Goal: Entertainment & Leisure: Consume media (video, audio)

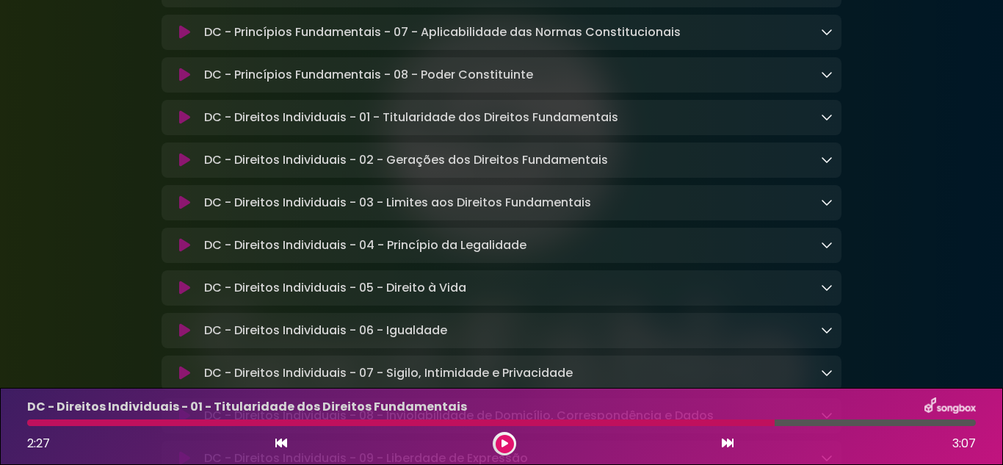
scroll to position [587, 0]
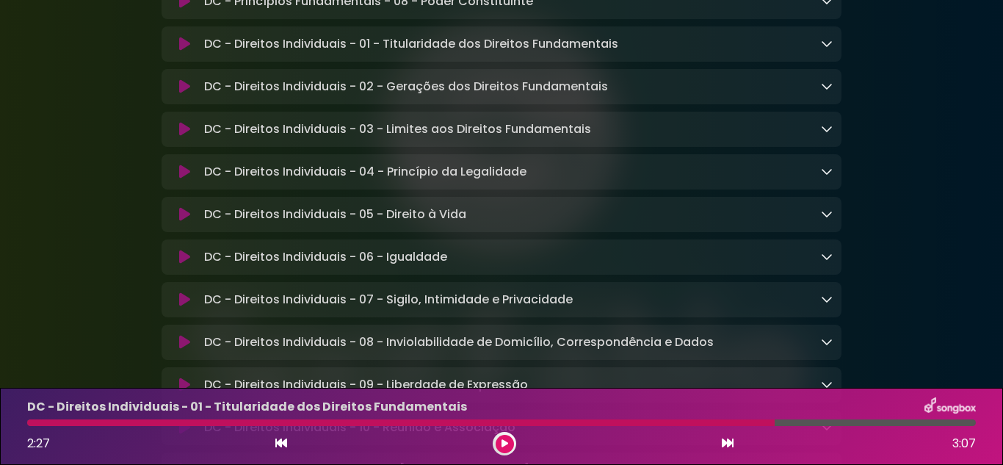
click at [420, 220] on p "DC - Direitos Individuais - 05 - Direito à Vida Loading Track..." at bounding box center [335, 215] width 262 height 18
click at [825, 220] on icon at bounding box center [827, 214] width 12 height 12
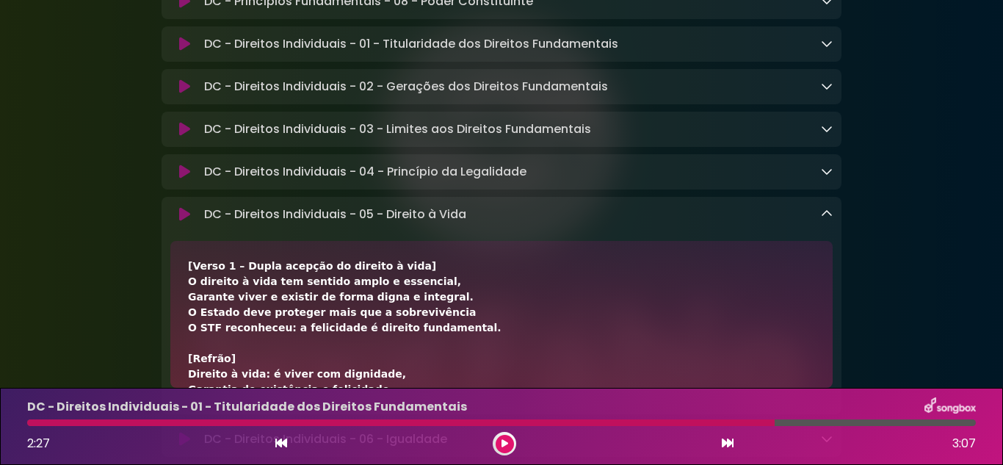
scroll to position [807, 0]
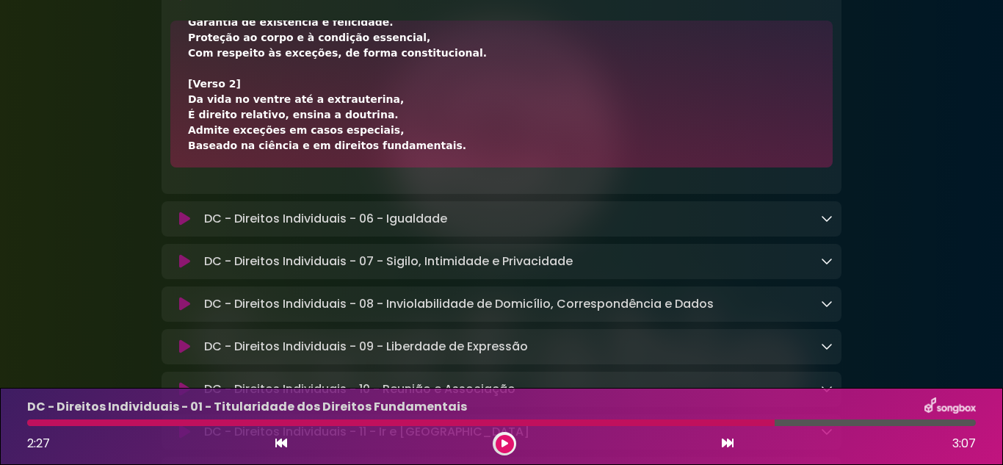
click at [462, 129] on div "[Verso 1 – Dupla acepção do direito à vida] O direito à vida tem sentido amplo …" at bounding box center [501, 161] width 627 height 540
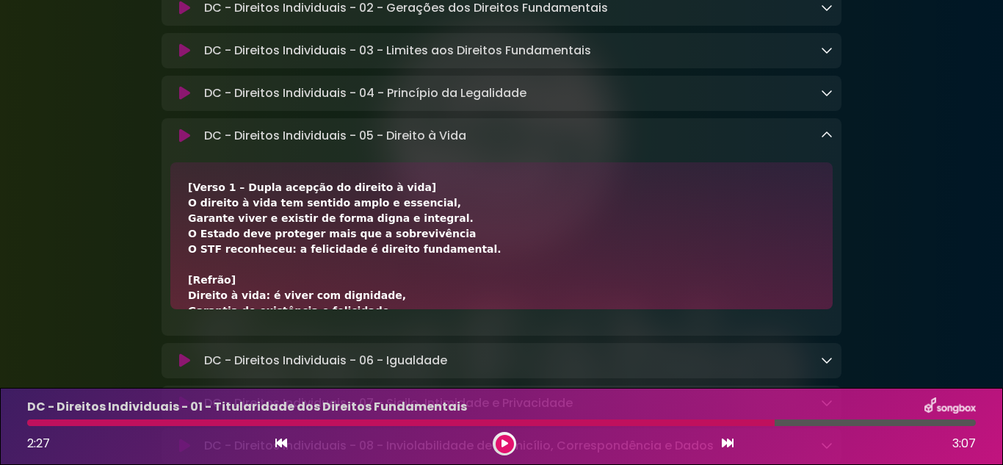
scroll to position [660, 0]
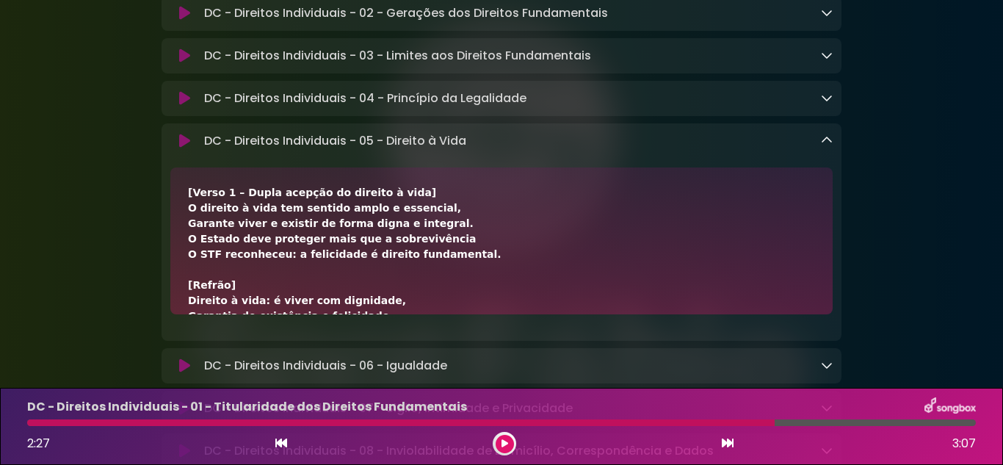
click at [409, 150] on p "DC - Direitos Individuais - 05 - Direito à Vida Loading Track..." at bounding box center [335, 141] width 262 height 18
click at [186, 148] on icon at bounding box center [184, 141] width 11 height 15
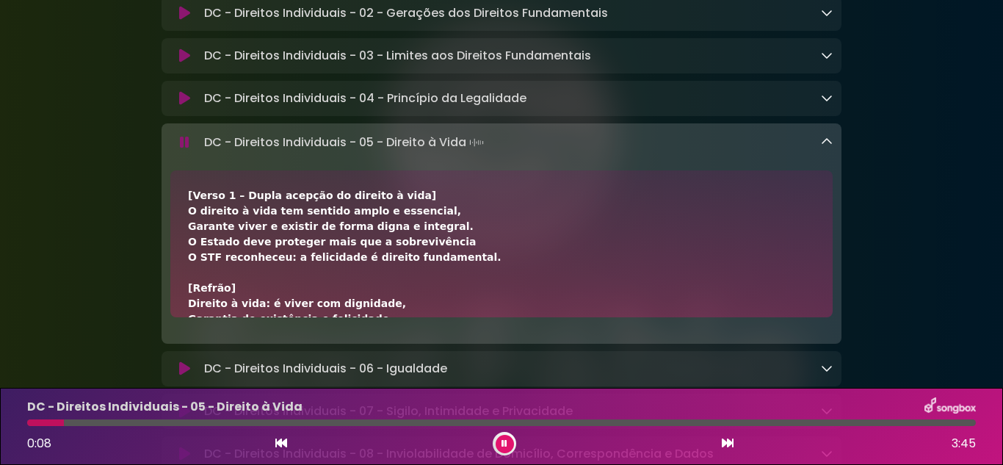
click at [502, 441] on icon at bounding box center [505, 443] width 6 height 9
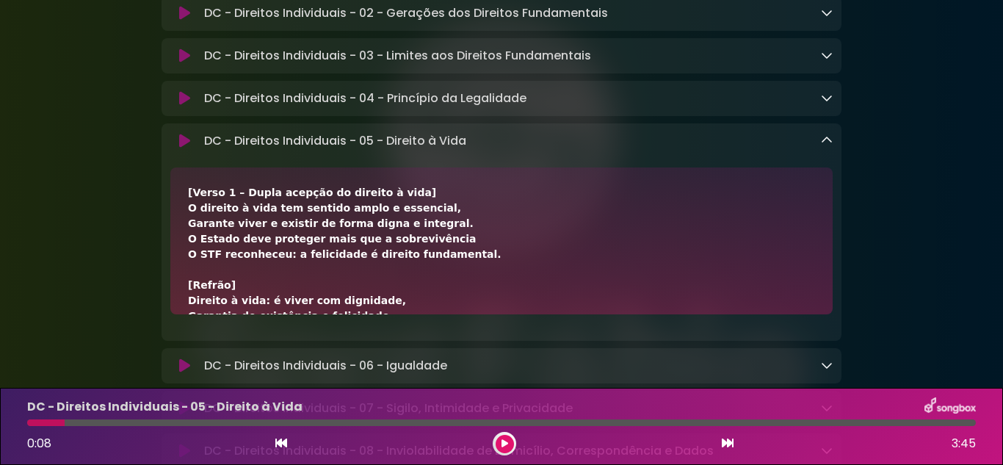
click at [500, 438] on button at bounding box center [505, 444] width 18 height 18
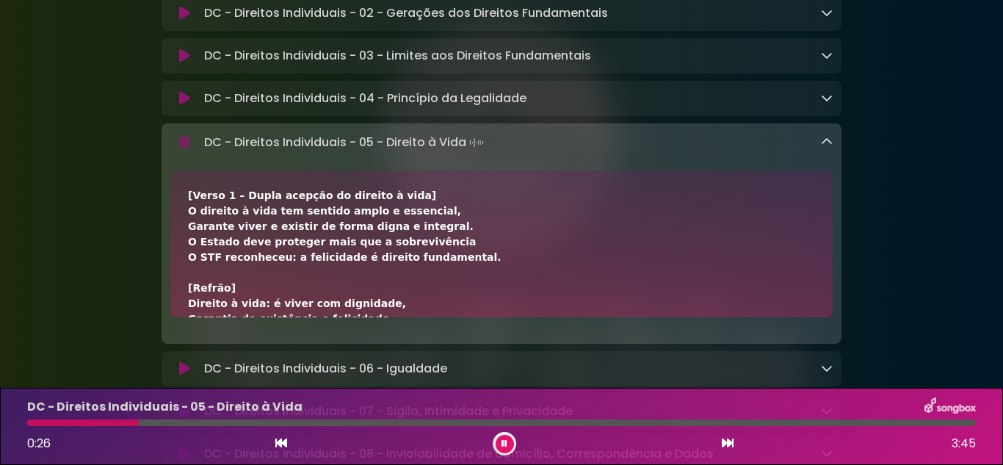
click at [499, 438] on div at bounding box center [504, 443] width 23 height 23
click at [504, 444] on icon at bounding box center [505, 443] width 6 height 9
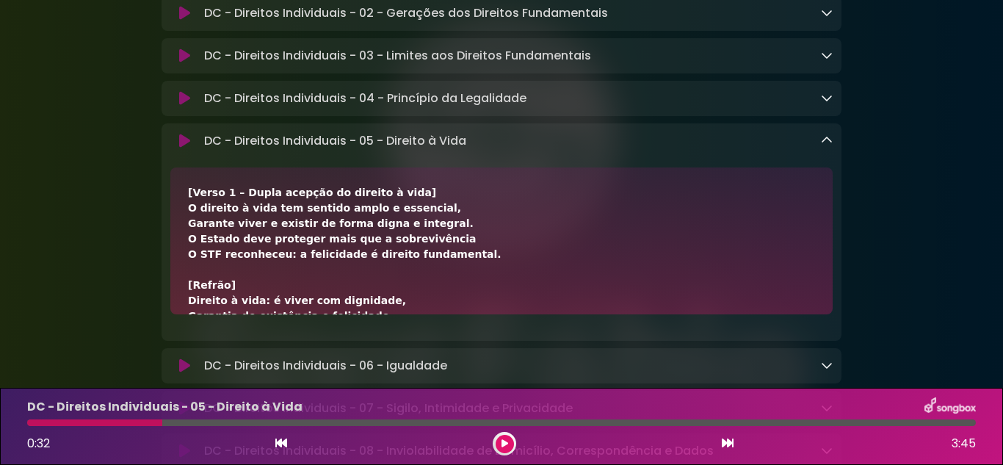
click at [504, 444] on icon at bounding box center [504, 443] width 7 height 9
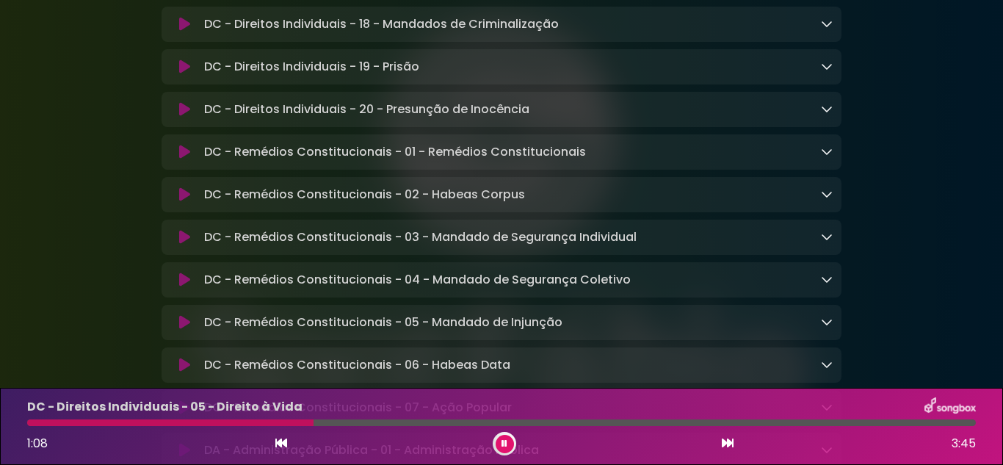
scroll to position [1541, 0]
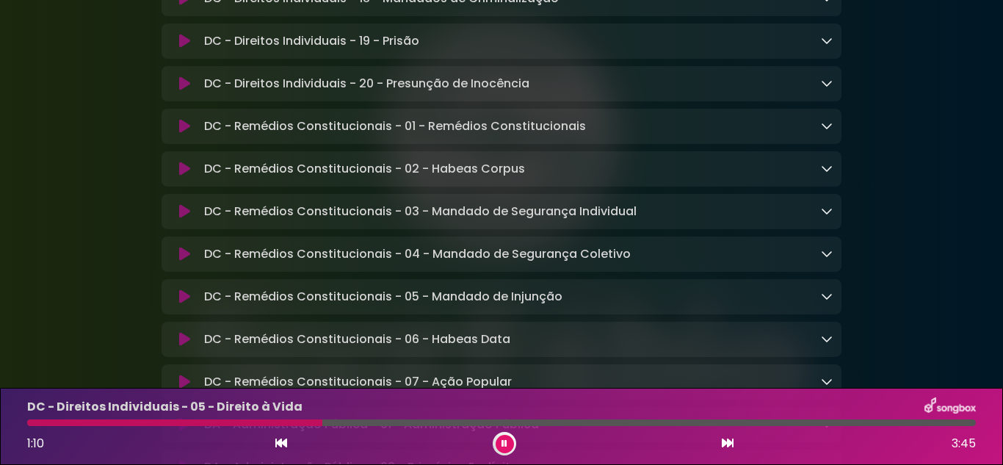
click at [179, 176] on icon at bounding box center [184, 169] width 11 height 15
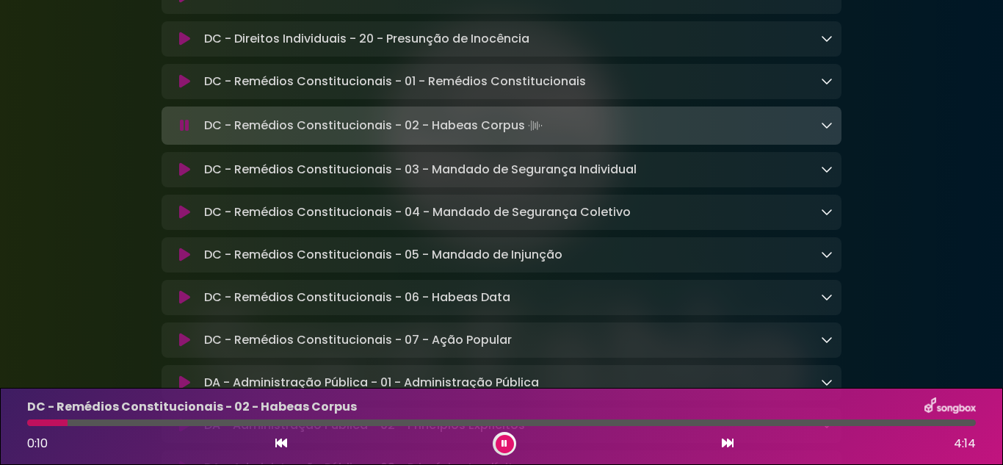
scroll to position [1613, 0]
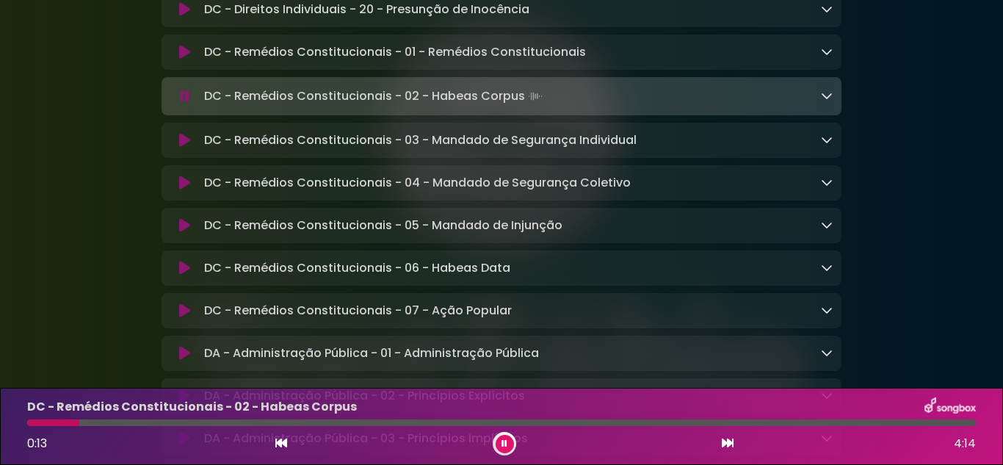
click at [831, 101] on icon at bounding box center [827, 96] width 12 height 12
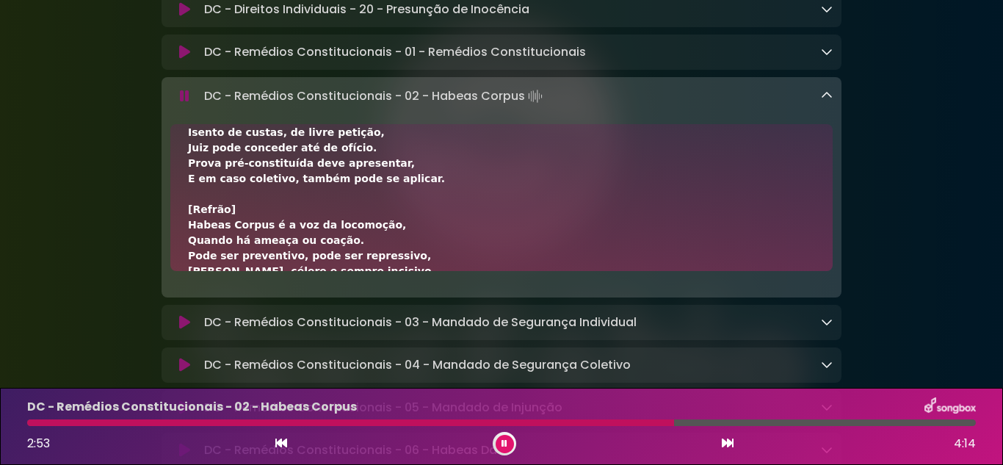
scroll to position [514, 0]
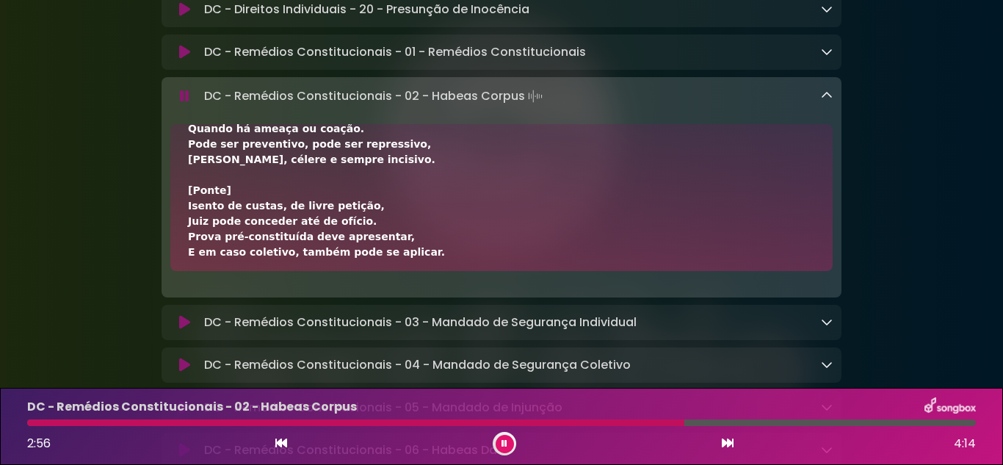
click at [504, 434] on div at bounding box center [504, 443] width 23 height 23
click at [502, 449] on button at bounding box center [505, 444] width 18 height 18
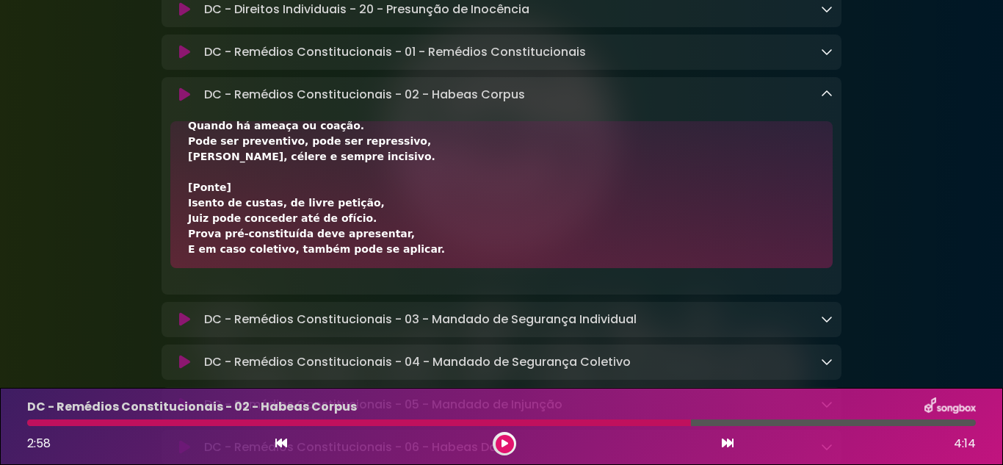
click at [827, 100] on icon at bounding box center [827, 94] width 12 height 12
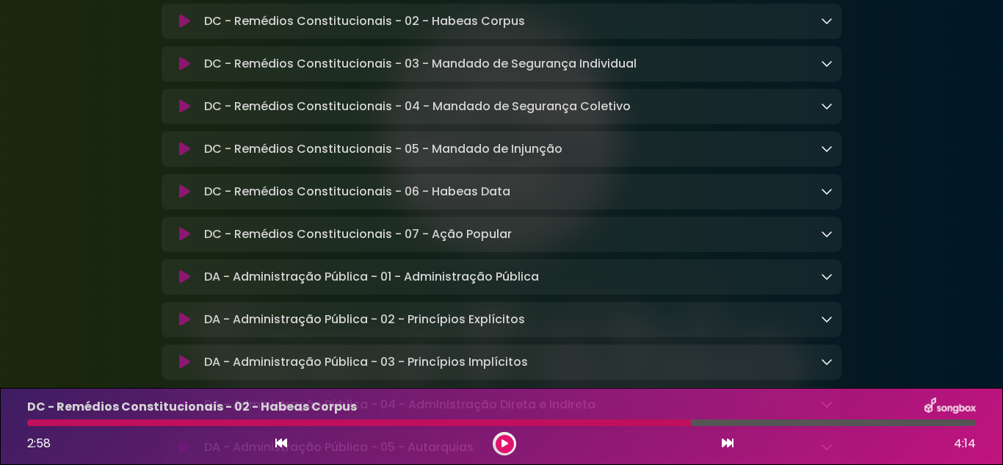
scroll to position [1613, 0]
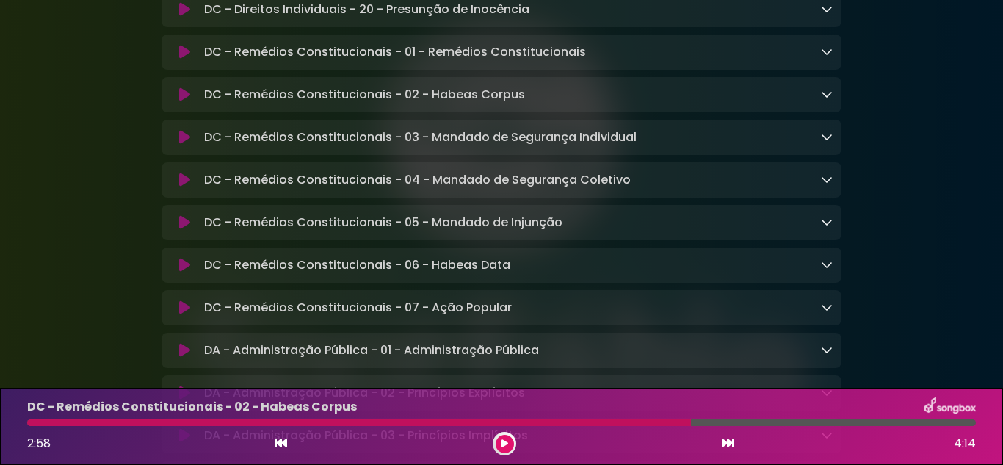
click at [825, 100] on icon at bounding box center [827, 94] width 12 height 12
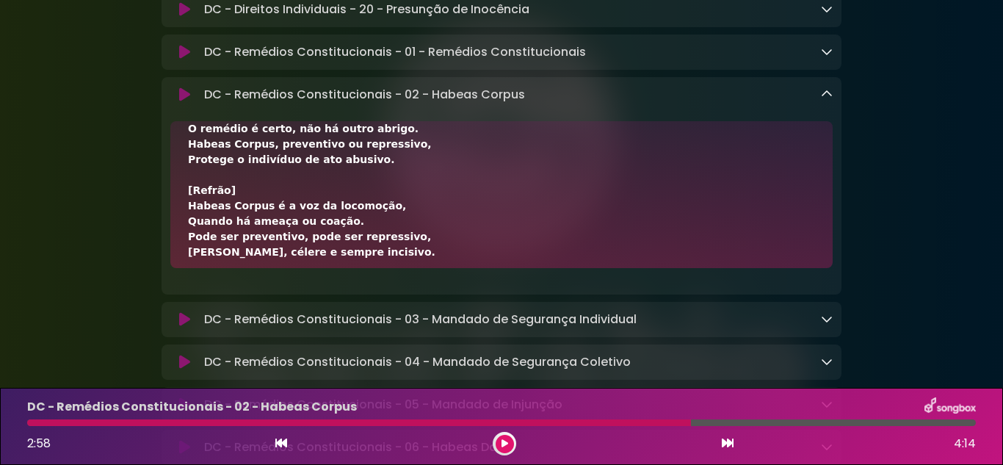
scroll to position [73, 0]
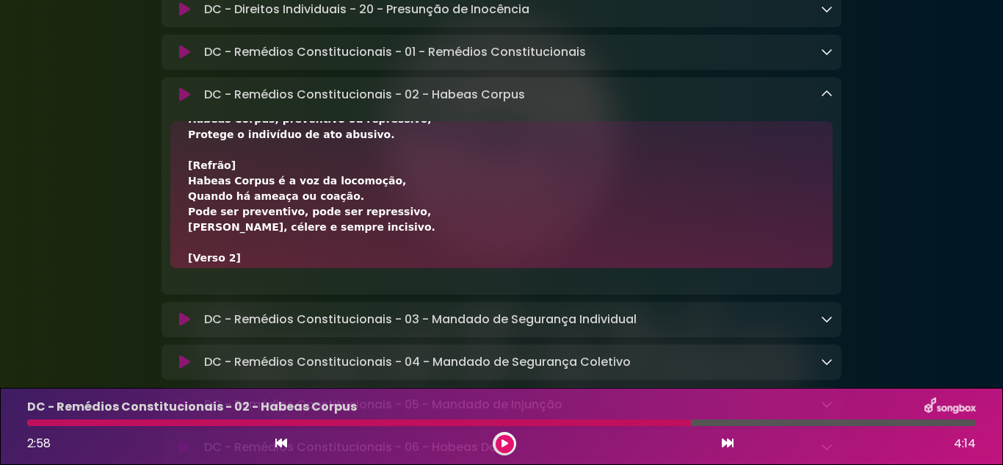
drag, startPoint x: 806, startPoint y: 106, endPoint x: 811, endPoint y: 112, distance: 7.8
click at [806, 106] on div "DC - Remédios Constitucionais - 02 - Habeas Corpus Loading Track..." at bounding box center [502, 185] width 680 height 217
click at [827, 100] on icon at bounding box center [827, 94] width 12 height 12
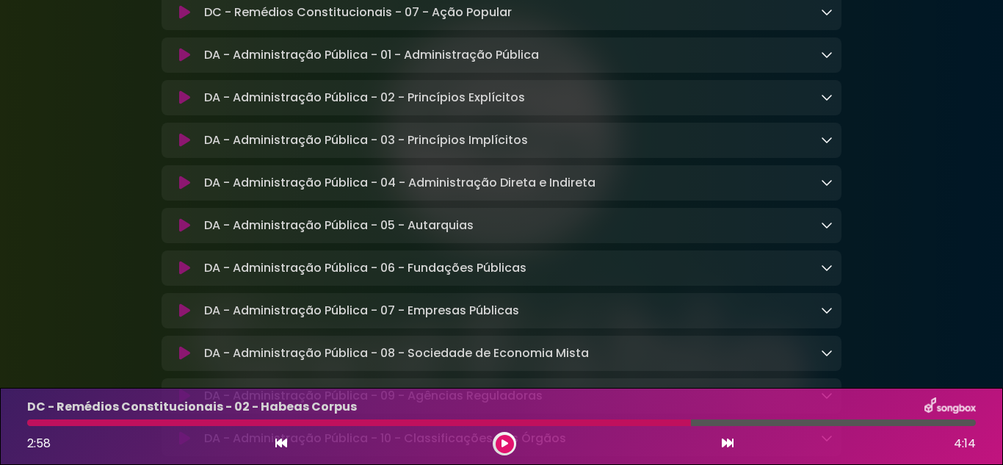
scroll to position [1906, 0]
click at [833, 65] on div "DA - Administração Pública - 01 - Administração Pública Loading Track..." at bounding box center [502, 57] width 680 height 18
click at [820, 65] on div "DA - Administração Pública - 01 - Administração Pública Loading Track..." at bounding box center [515, 57] width 634 height 18
click at [824, 62] on icon at bounding box center [827, 56] width 12 height 12
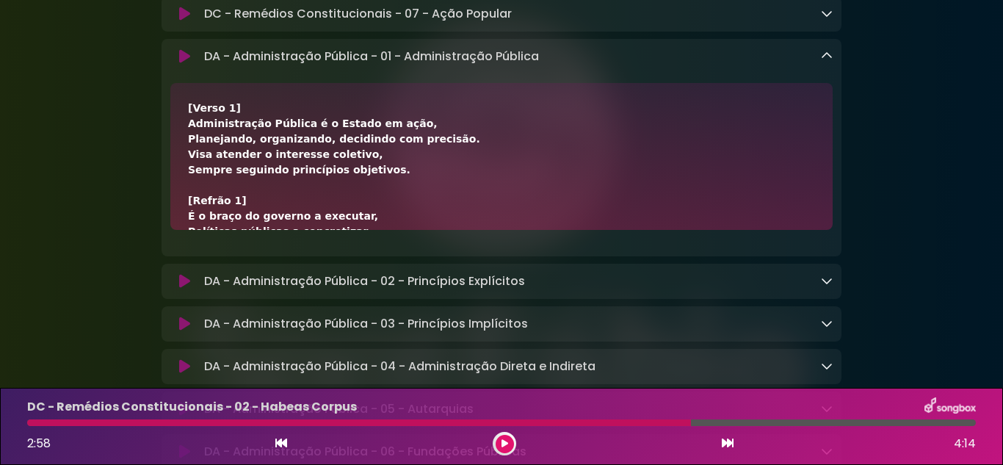
click at [178, 64] on button at bounding box center [184, 56] width 28 height 15
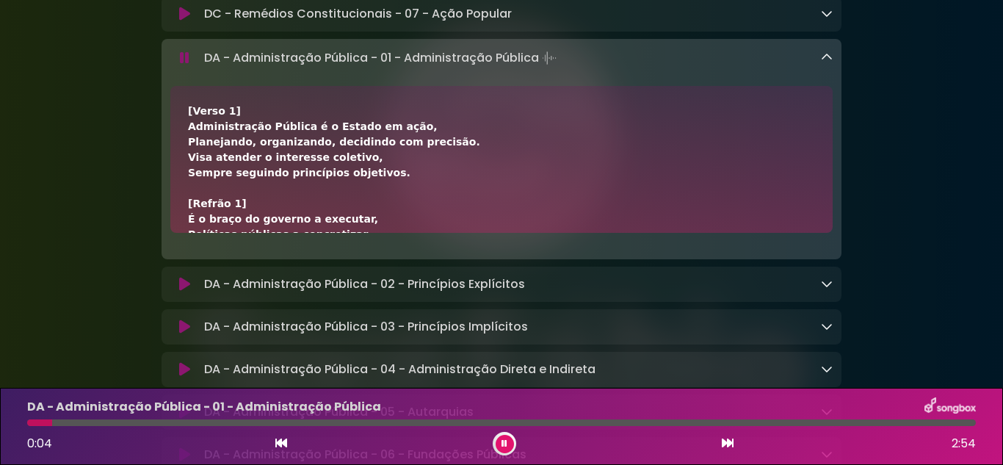
scroll to position [73, 0]
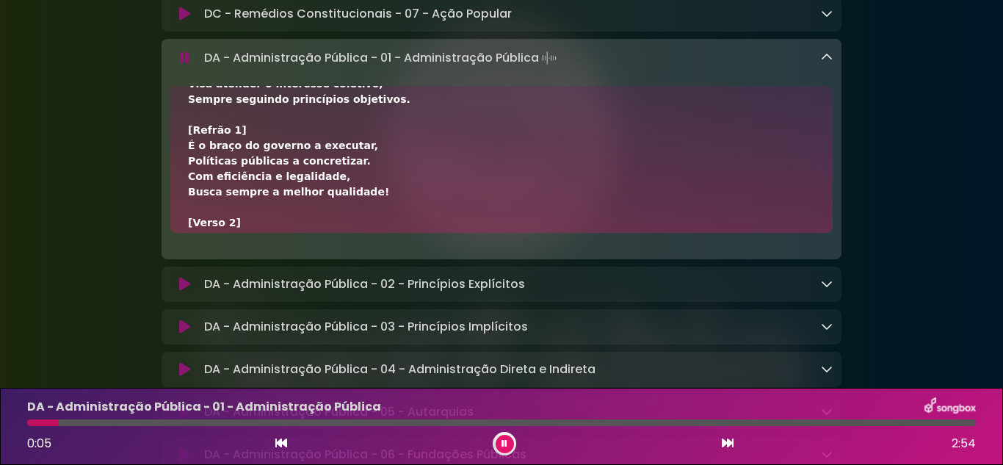
click at [187, 65] on icon at bounding box center [185, 58] width 10 height 15
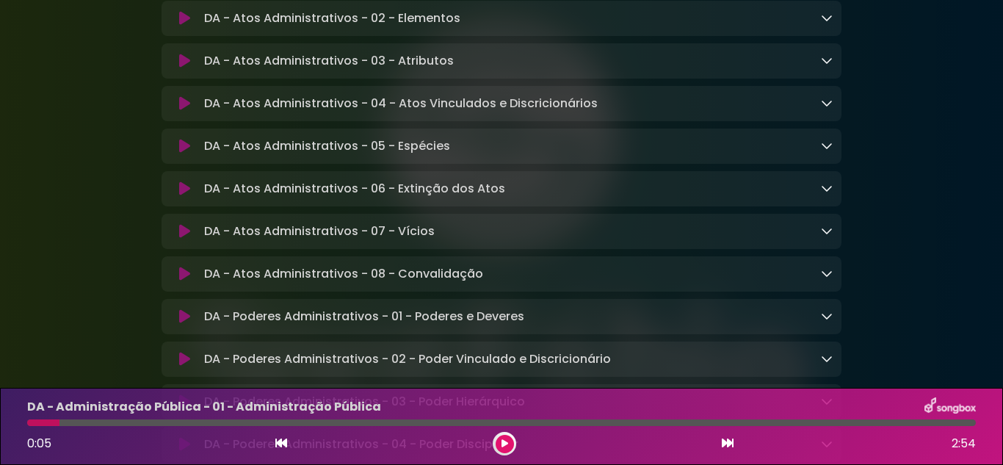
scroll to position [2641, 0]
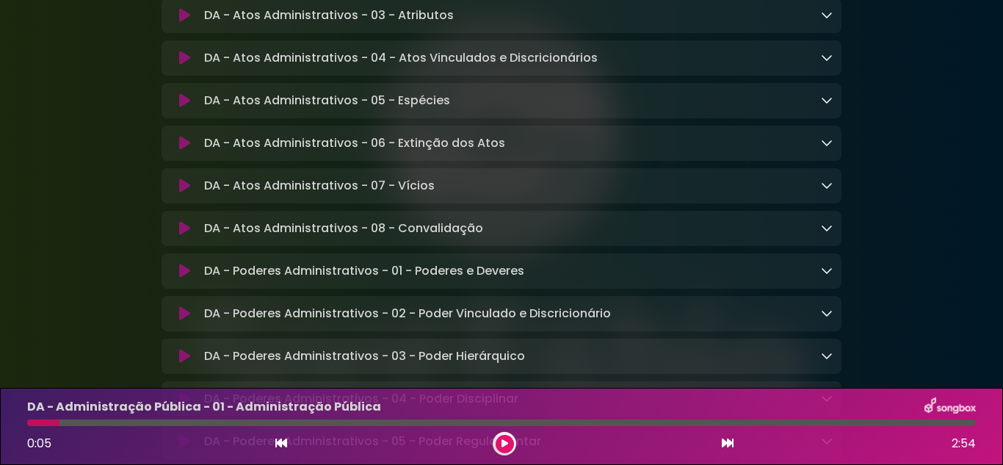
click at [828, 63] on icon at bounding box center [827, 57] width 12 height 12
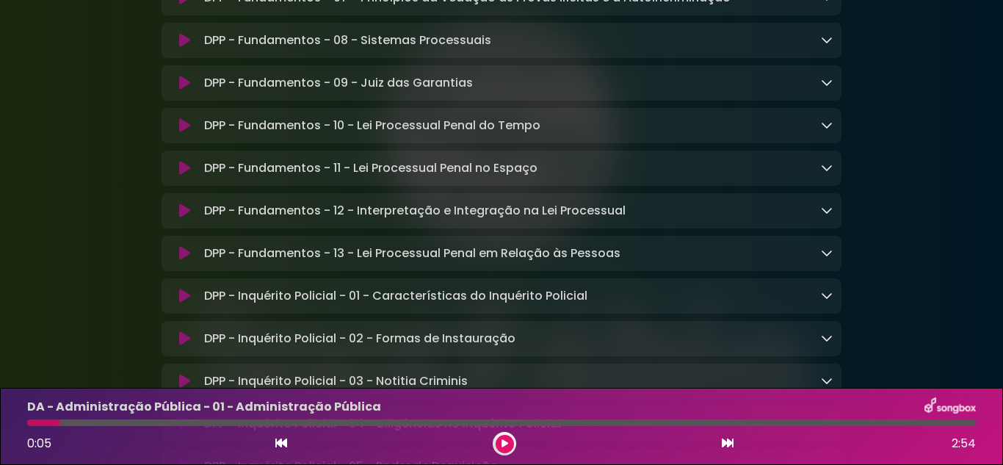
scroll to position [6680, 0]
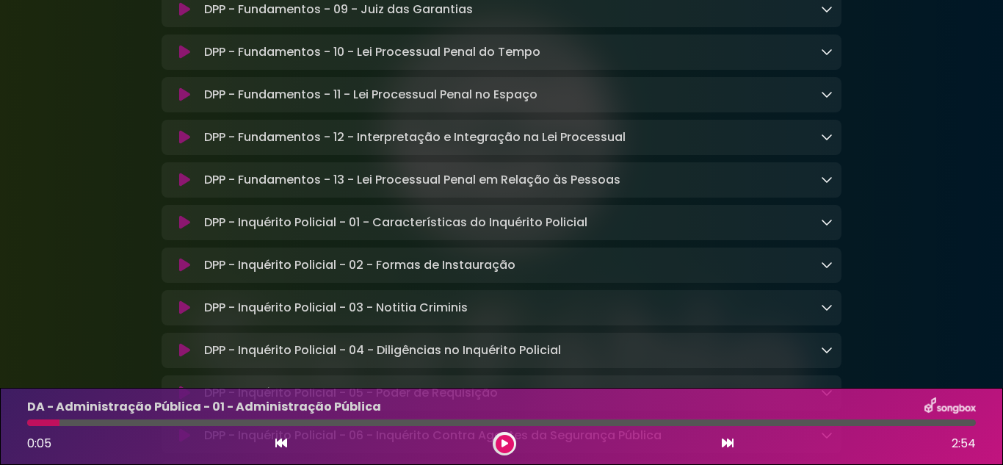
click at [825, 57] on icon at bounding box center [827, 52] width 12 height 12
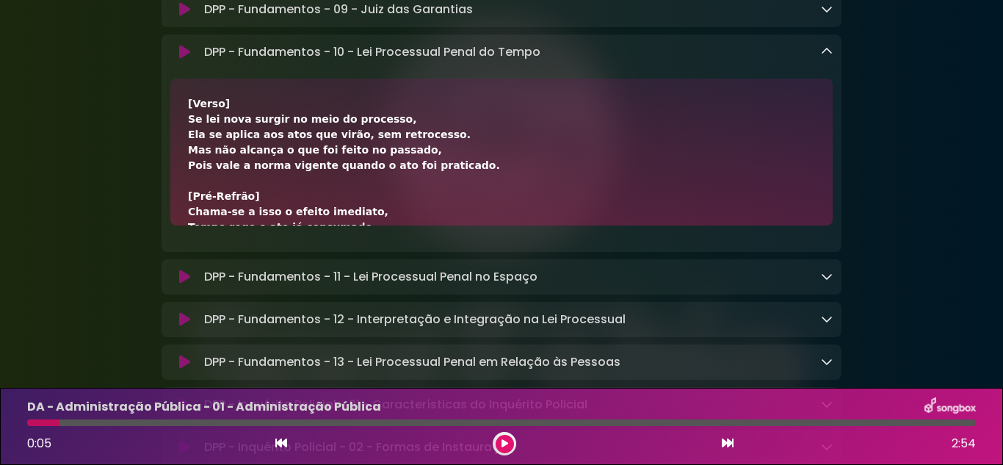
click at [188, 59] on icon at bounding box center [184, 52] width 11 height 15
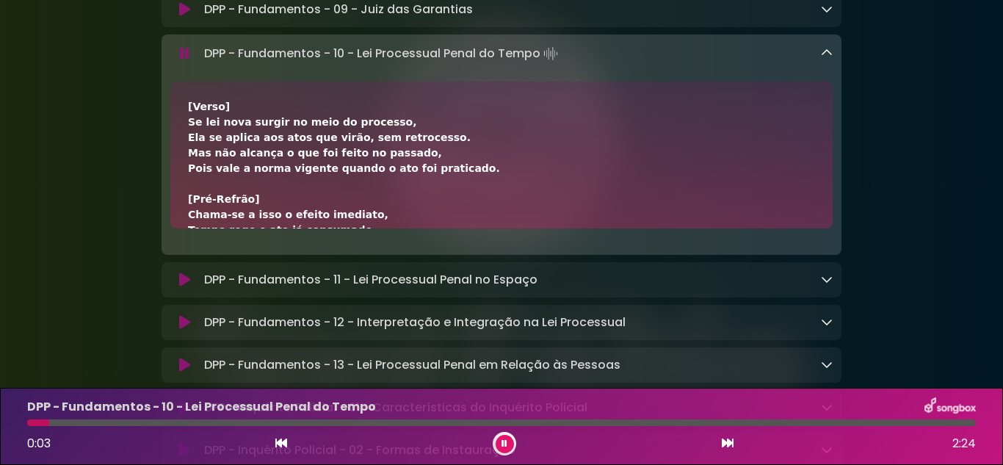
click at [178, 64] on div "DPP - Fundamentos - 10 - Lei Processual Penal do Tempo Loading Track..." at bounding box center [501, 53] width 662 height 21
click at [184, 61] on icon at bounding box center [185, 53] width 10 height 15
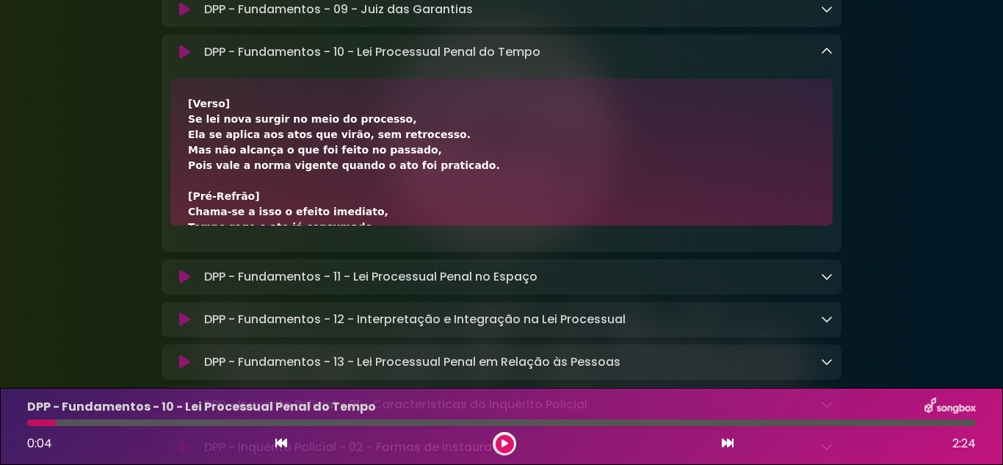
click at [181, 59] on icon at bounding box center [184, 52] width 11 height 15
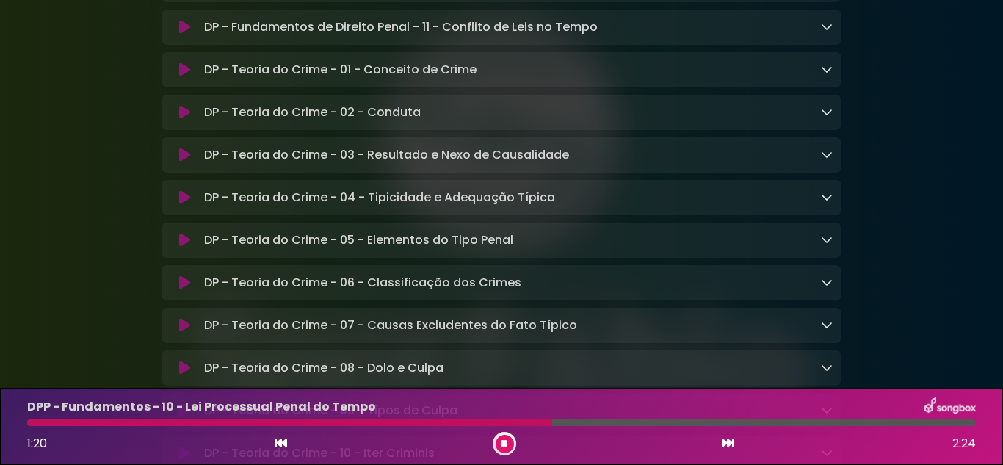
scroll to position [9248, 0]
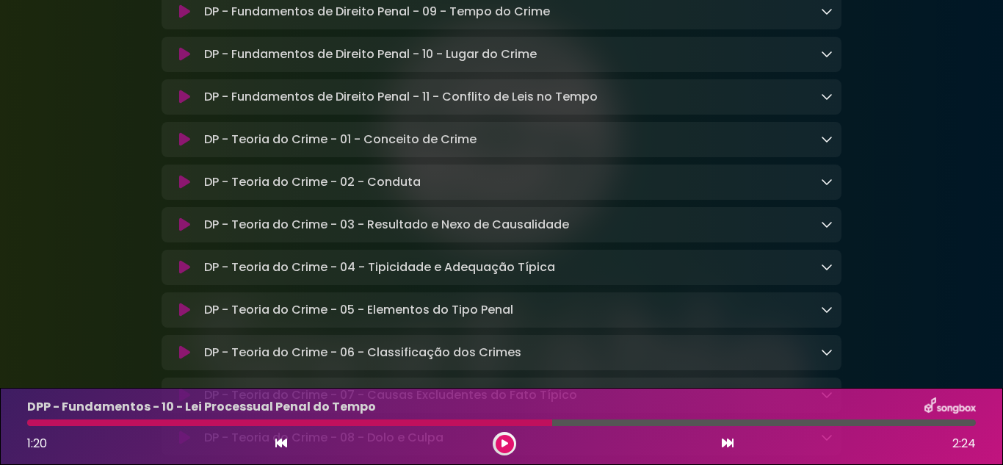
scroll to position [9174, 0]
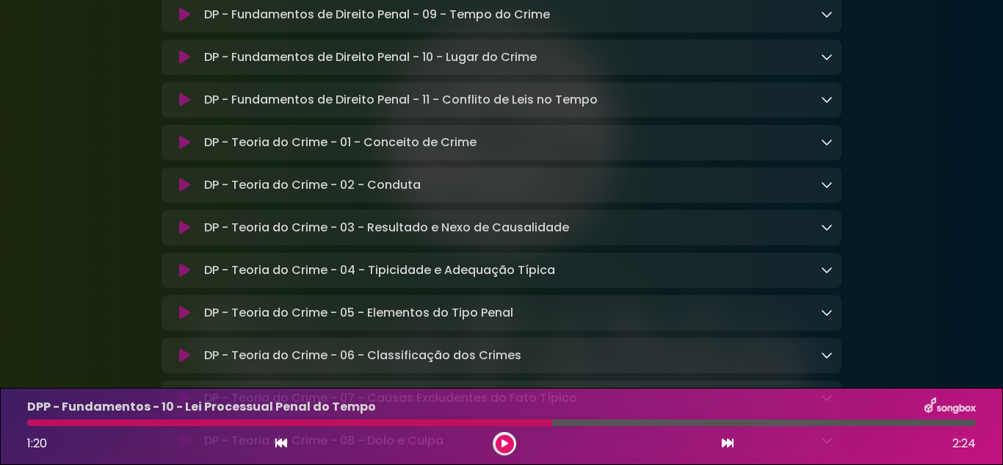
click at [184, 22] on icon at bounding box center [184, 14] width 11 height 15
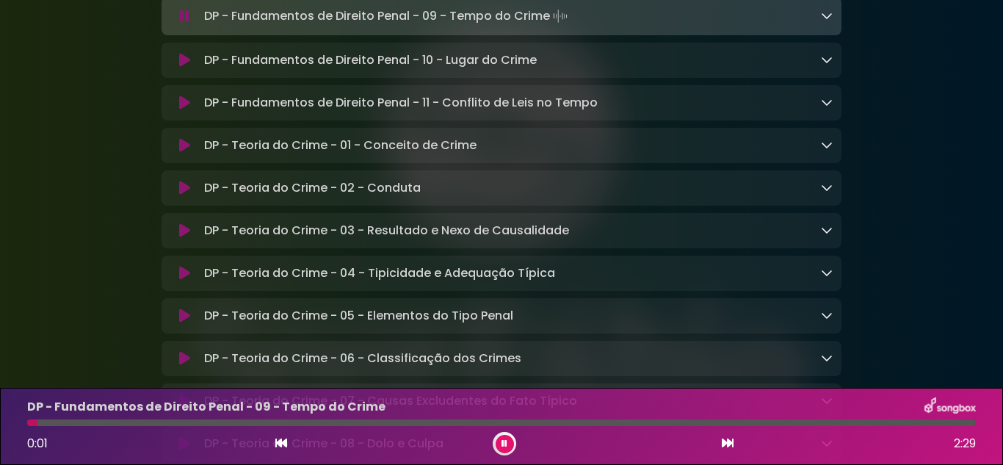
click at [829, 21] on icon at bounding box center [827, 16] width 12 height 12
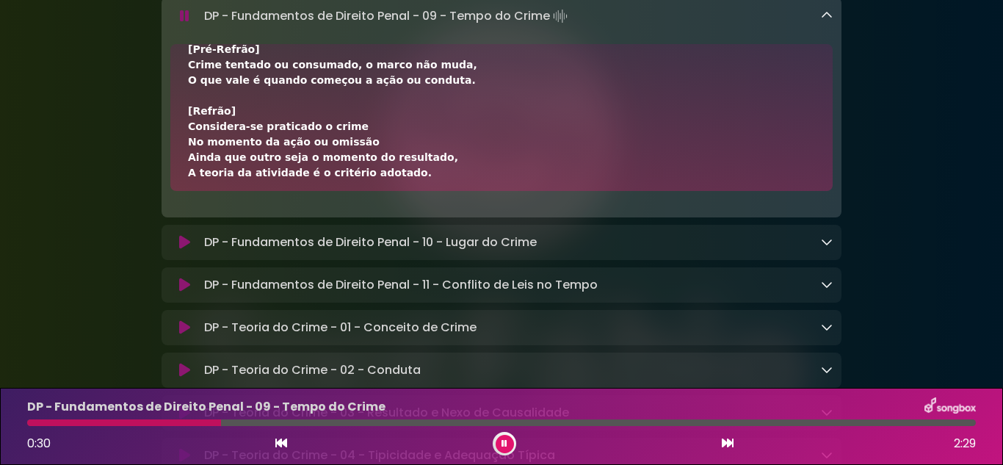
scroll to position [367, 0]
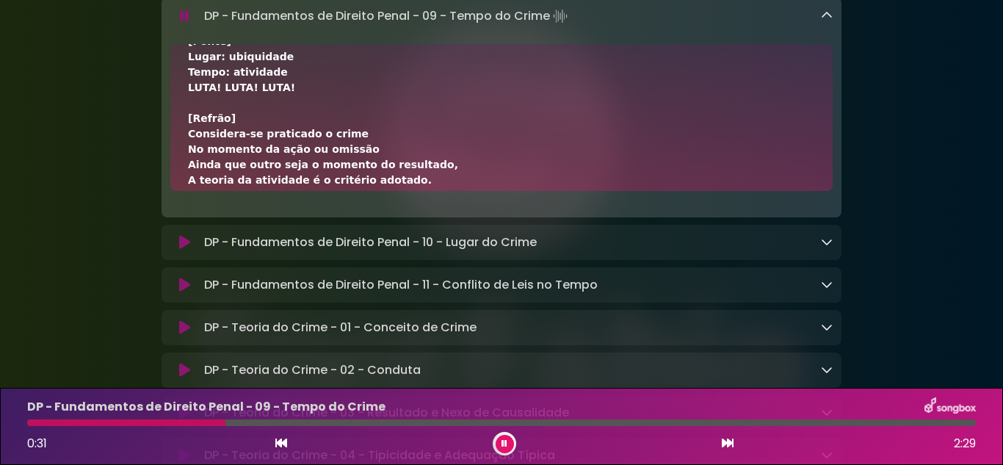
click at [830, 21] on icon at bounding box center [827, 16] width 12 height 12
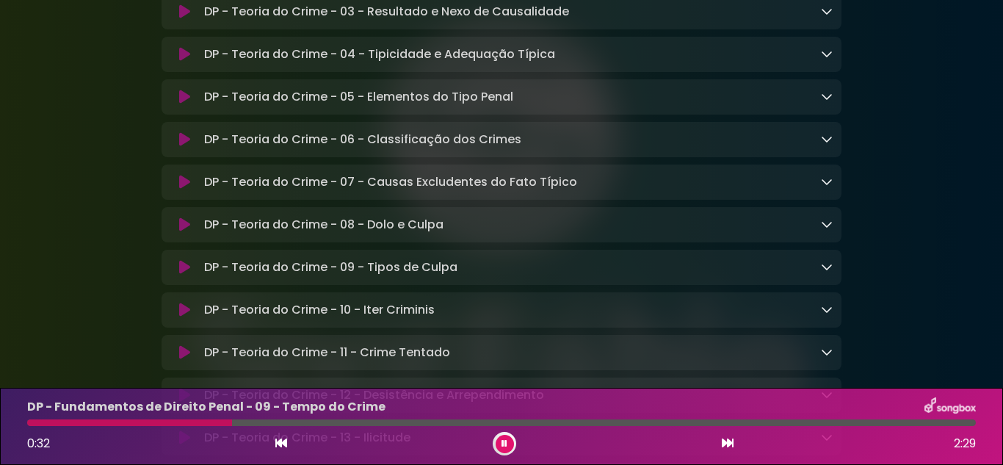
scroll to position [9394, 0]
click at [496, 444] on button at bounding box center [505, 444] width 18 height 18
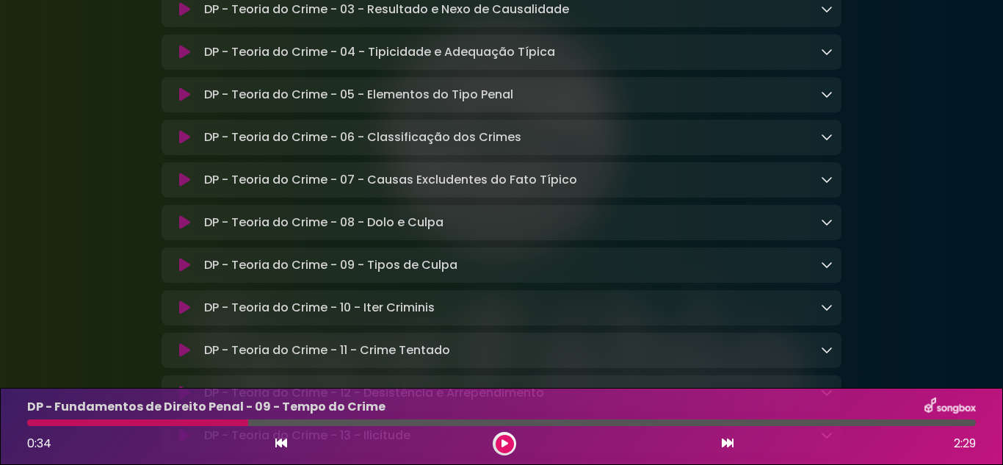
click at [502, 444] on icon at bounding box center [504, 443] width 7 height 9
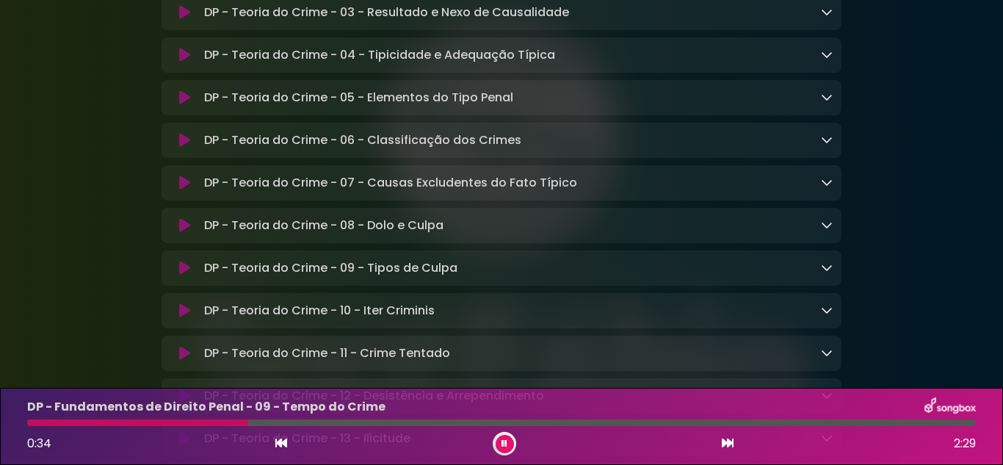
scroll to position [9394, 0]
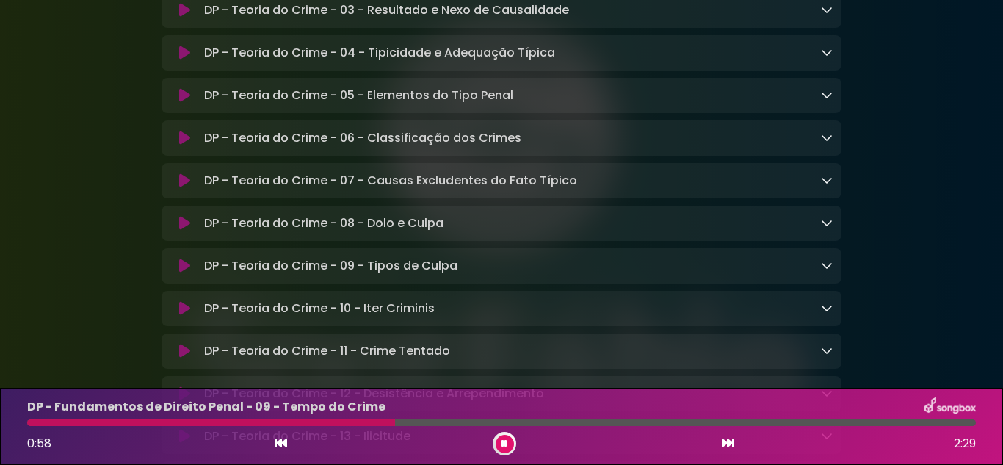
click at [502, 450] on button at bounding box center [505, 444] width 18 height 18
